Goal: Find specific page/section: Find specific page/section

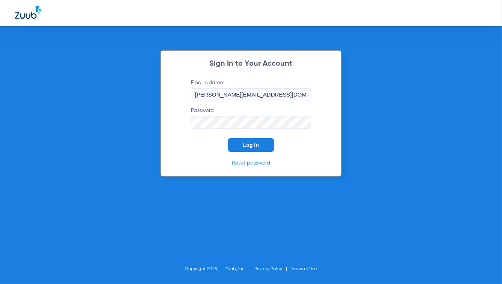
click at [247, 93] on input "[PERSON_NAME][EMAIL_ADDRESS][DOMAIN_NAME]" at bounding box center [251, 94] width 120 height 13
click at [204, 157] on div "Sign In to Your Account Email address [PERSON_NAME][EMAIL_ADDRESS][DOMAIN_NAME]…" at bounding box center [251, 113] width 181 height 126
click at [246, 146] on span "Log In" at bounding box center [251, 145] width 16 height 6
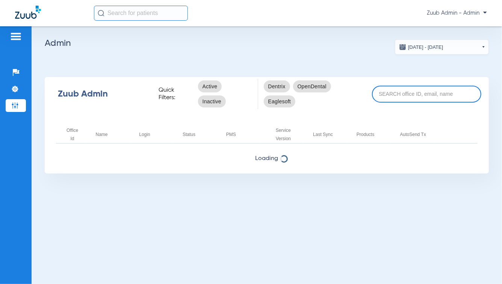
click at [404, 98] on input at bounding box center [426, 94] width 109 height 17
type input "demo"
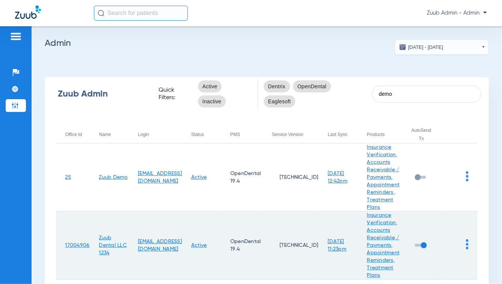
click at [464, 245] on td at bounding box center [459, 246] width 37 height 68
click at [466, 244] on img at bounding box center [467, 245] width 3 height 10
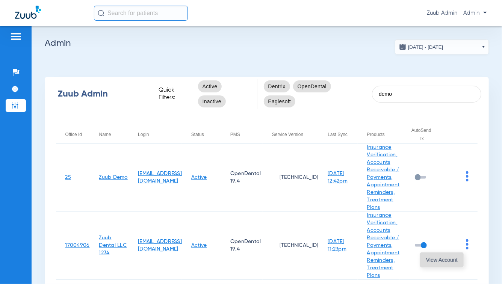
click at [446, 260] on span "View Account" at bounding box center [442, 260] width 32 height 5
